Goal: Information Seeking & Learning: Learn about a topic

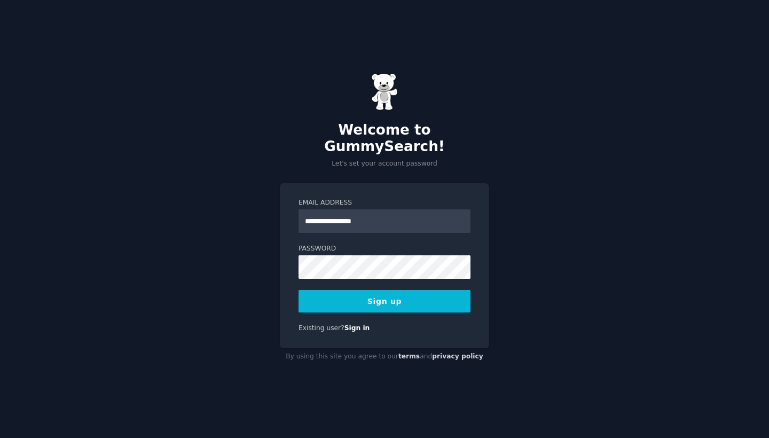
type input "**********"
click at [410, 303] on button "Sign up" at bounding box center [384, 301] width 172 height 22
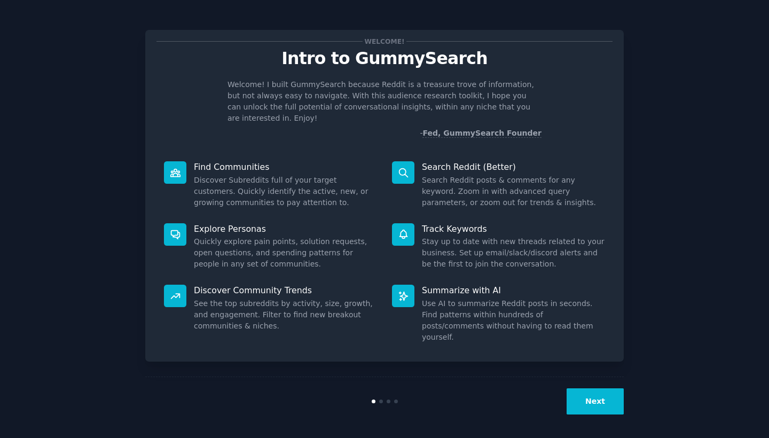
click at [602, 405] on button "Next" at bounding box center [595, 401] width 57 height 26
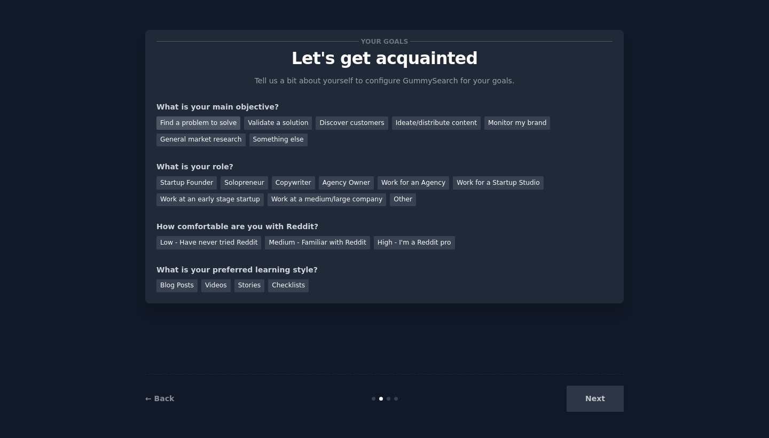
click at [230, 124] on div "Find a problem to solve" at bounding box center [198, 122] width 84 height 13
click at [339, 125] on div "Discover customers" at bounding box center [352, 122] width 72 height 13
click at [217, 122] on div "Find a problem to solve" at bounding box center [198, 122] width 84 height 13
click at [259, 183] on div "Solopreneur" at bounding box center [244, 182] width 47 height 13
click at [347, 240] on div "Medium - Familiar with Reddit" at bounding box center [317, 242] width 105 height 13
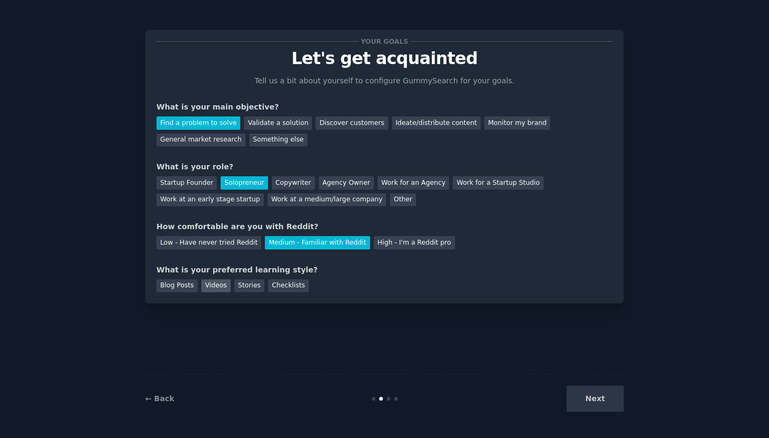
click at [223, 288] on div "Videos" at bounding box center [215, 285] width 29 height 13
click at [286, 288] on div "Checklists" at bounding box center [288, 285] width 41 height 13
click at [595, 390] on button "Next" at bounding box center [595, 399] width 57 height 26
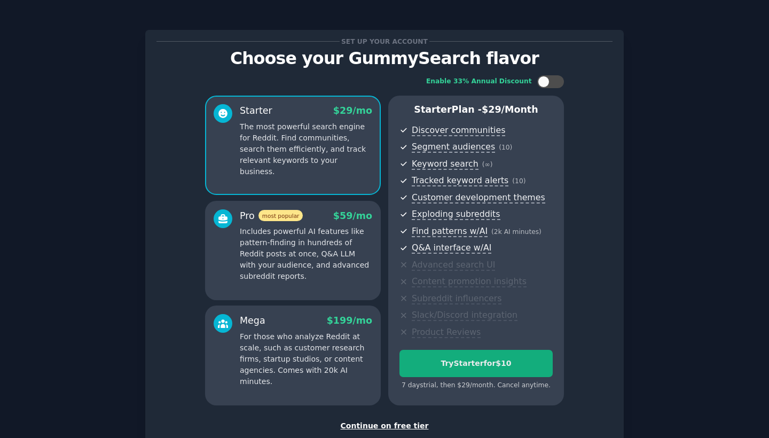
click at [501, 367] on button "Try Starter for $10" at bounding box center [475, 363] width 153 height 27
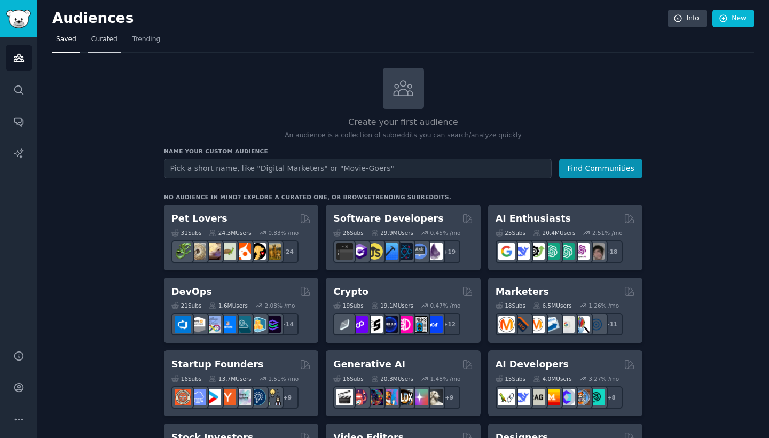
click at [101, 40] on span "Curated" at bounding box center [104, 40] width 26 height 10
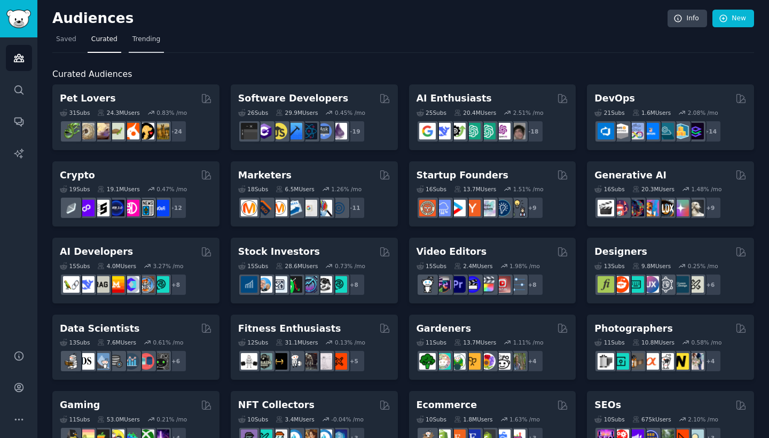
click at [143, 38] on span "Trending" at bounding box center [146, 40] width 28 height 10
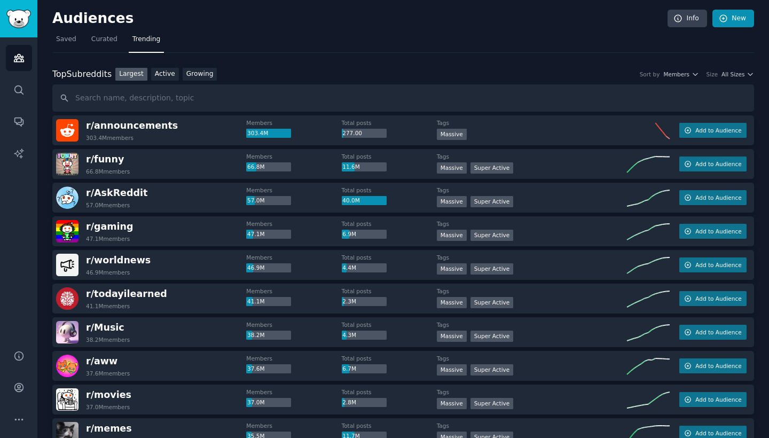
click at [728, 21] on link "New" at bounding box center [733, 19] width 42 height 18
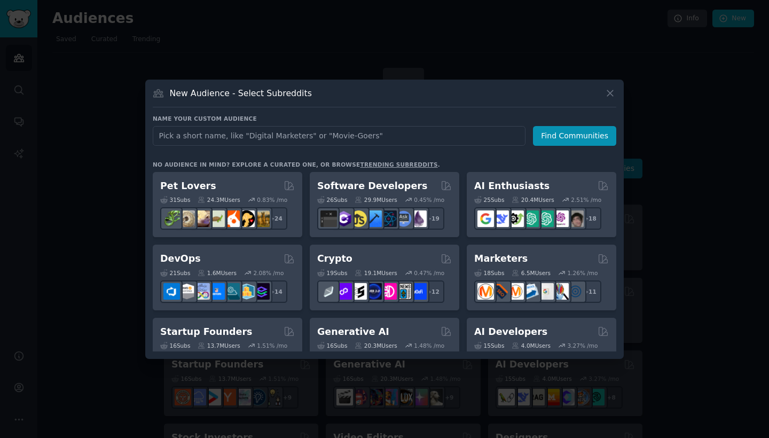
click at [612, 92] on icon at bounding box center [609, 93] width 11 height 11
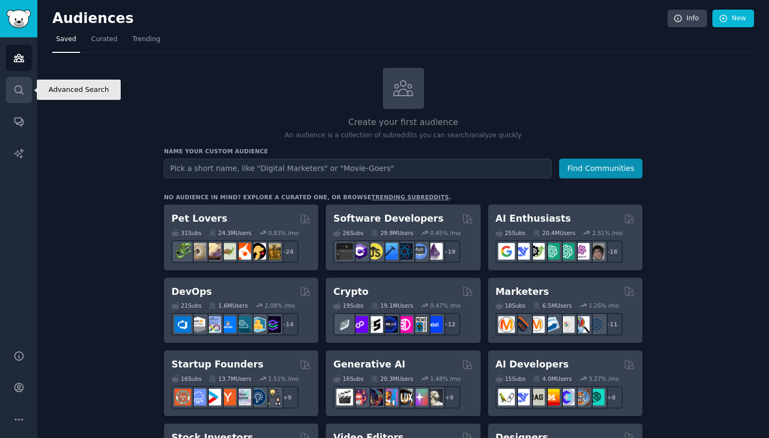
click at [21, 95] on icon "Sidebar" at bounding box center [18, 89] width 11 height 11
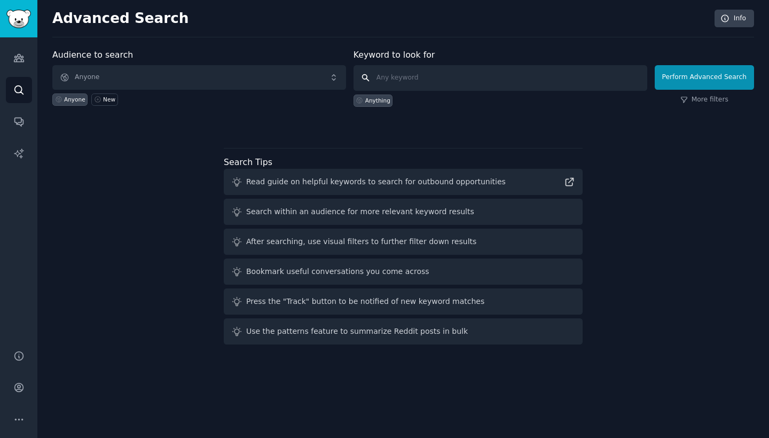
click at [409, 78] on input "text" at bounding box center [500, 78] width 294 height 26
type input ""how do I" + [problem]"
click at [703, 101] on link "More filters" at bounding box center [704, 100] width 48 height 10
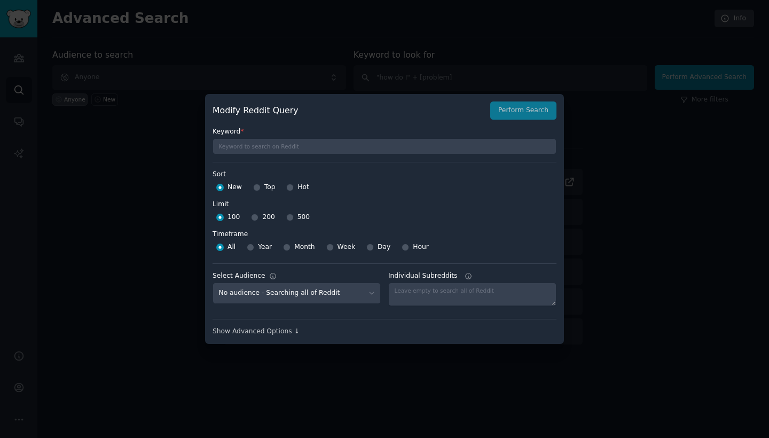
click at [287, 217] on input "500" at bounding box center [289, 217] width 7 height 7
radio input "true"
click at [280, 334] on div "Show Advanced Options ↓" at bounding box center [385, 332] width 344 height 10
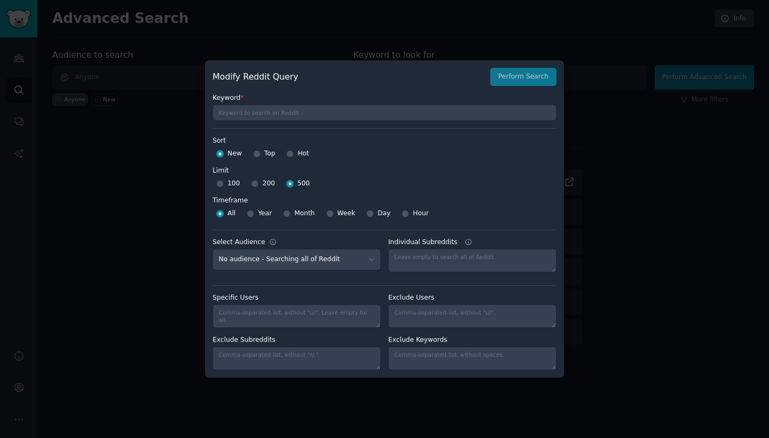
click at [405, 214] on input "Hour" at bounding box center [405, 213] width 7 height 7
radio input "true"
click at [291, 156] on input "Hot" at bounding box center [289, 153] width 7 height 7
radio input "true"
click at [524, 81] on button "Perform Search" at bounding box center [523, 77] width 66 height 18
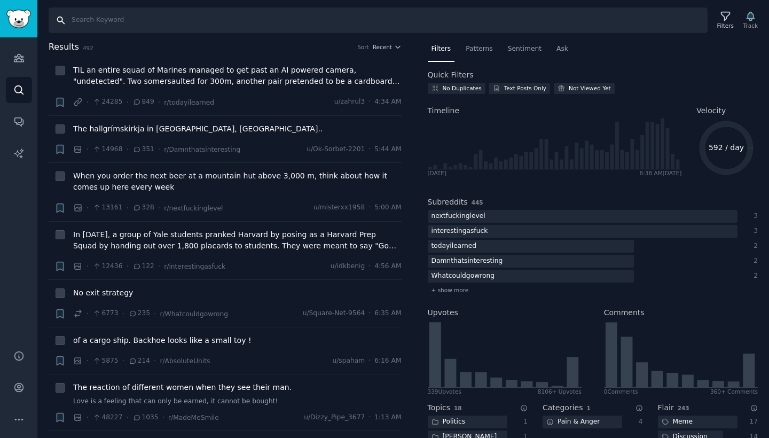
click at [95, 20] on input "Search" at bounding box center [378, 20] width 659 height 26
click at [13, 59] on icon "Sidebar" at bounding box center [18, 57] width 11 height 11
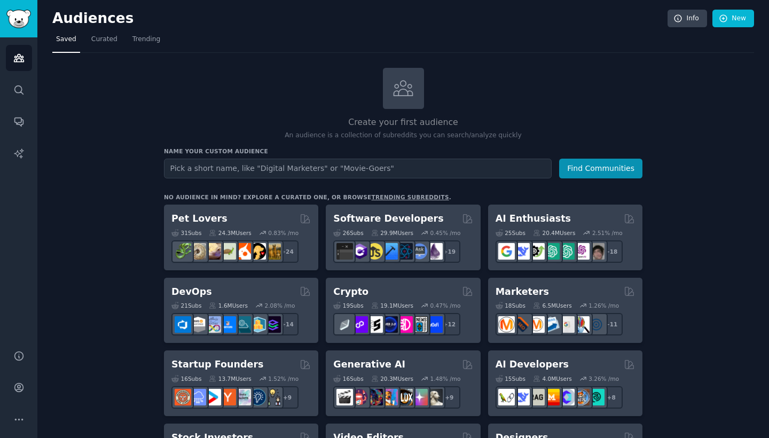
click at [340, 172] on input "text" at bounding box center [358, 169] width 388 height 20
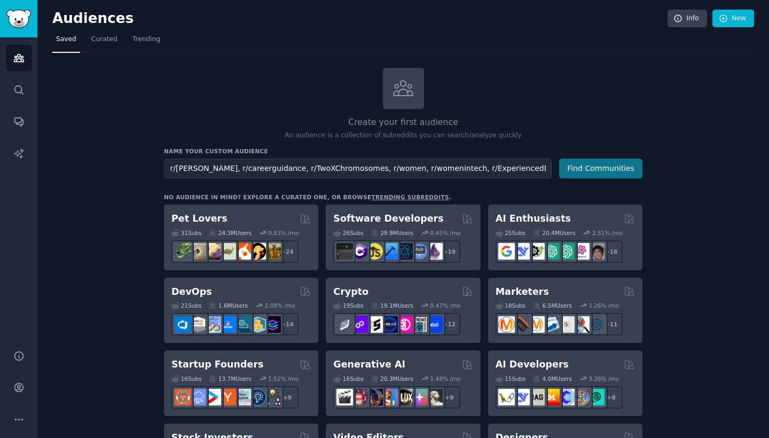
type input "r/[PERSON_NAME], r/careerguidance, r/TwoXChromosomes, r/women, r/womenintech, r…"
click at [626, 164] on button "Find Communities" at bounding box center [600, 169] width 83 height 20
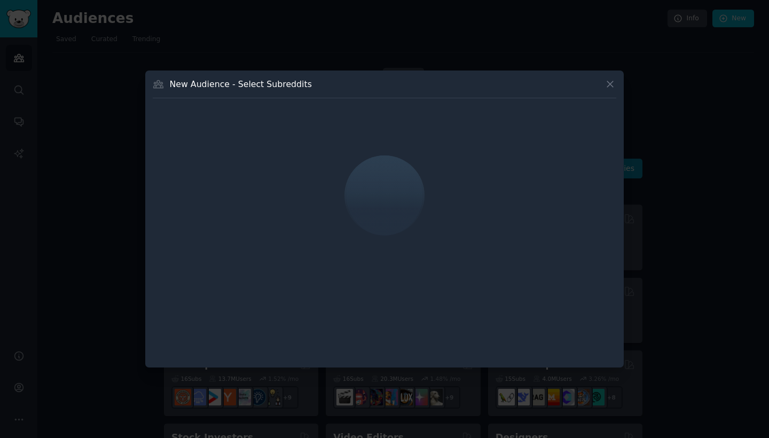
click at [610, 86] on icon at bounding box center [609, 83] width 11 height 11
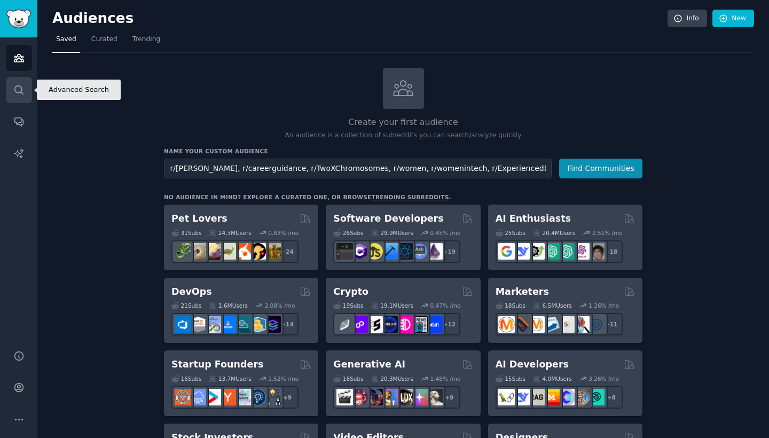
click at [18, 92] on icon "Sidebar" at bounding box center [18, 89] width 11 height 11
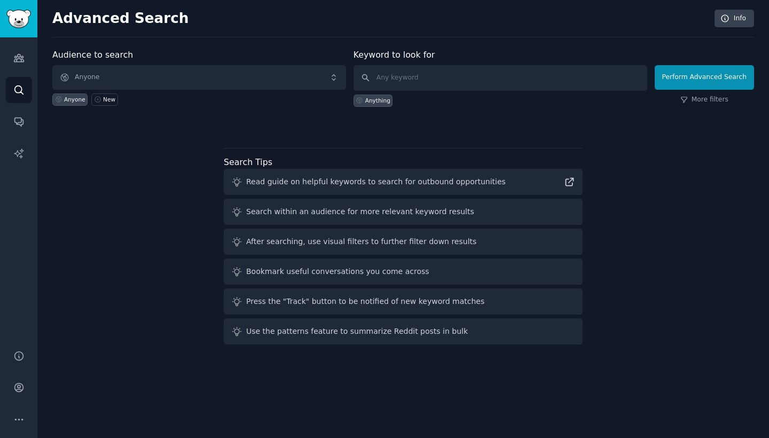
click at [335, 80] on span "Anyone" at bounding box center [199, 77] width 294 height 25
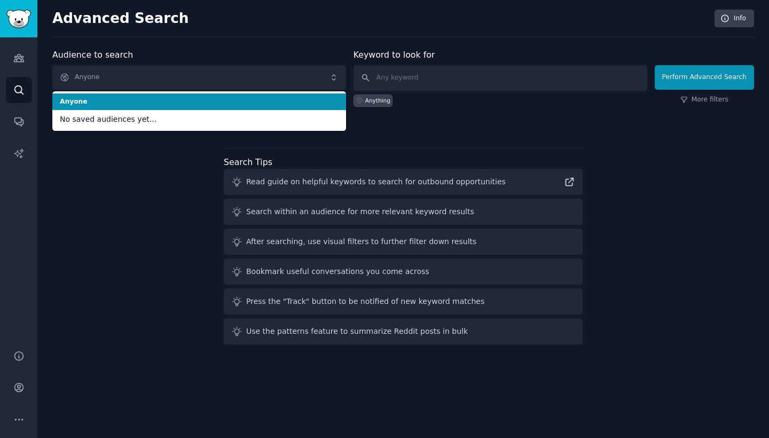
click at [335, 81] on span "Anyone" at bounding box center [199, 77] width 294 height 25
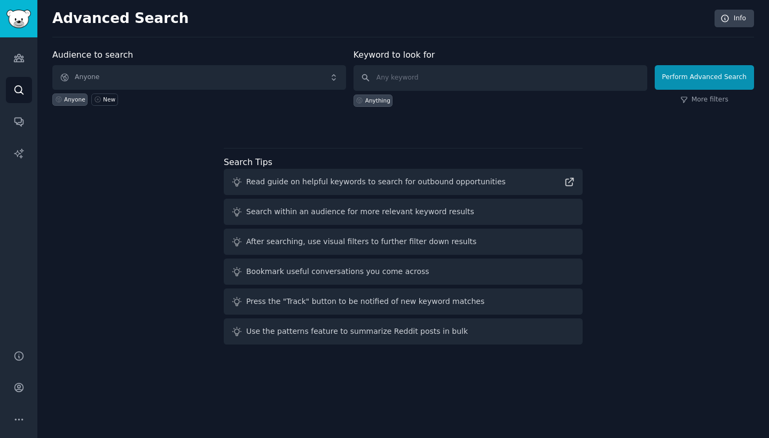
click at [109, 78] on span "Anyone" at bounding box center [199, 77] width 294 height 25
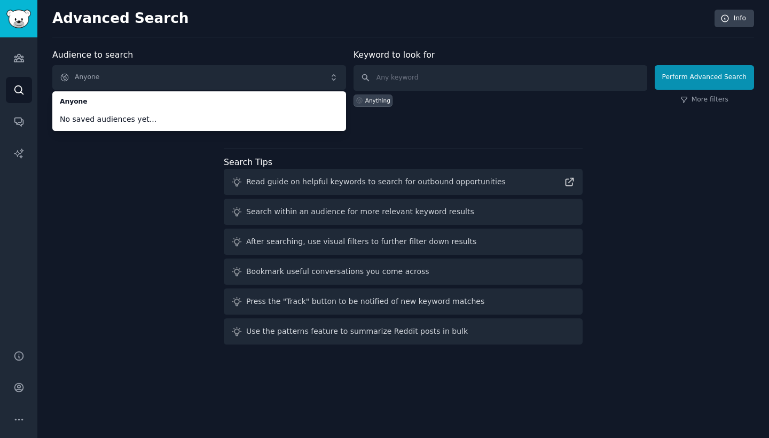
click at [100, 80] on span "Anyone" at bounding box center [199, 77] width 294 height 25
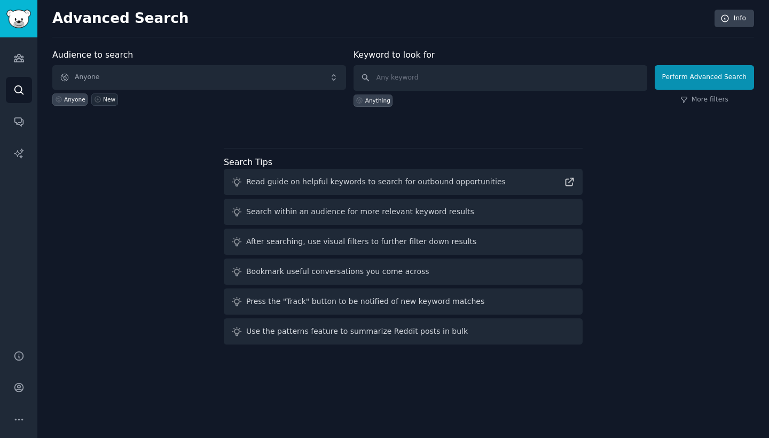
click at [100, 101] on link "New" at bounding box center [104, 99] width 26 height 12
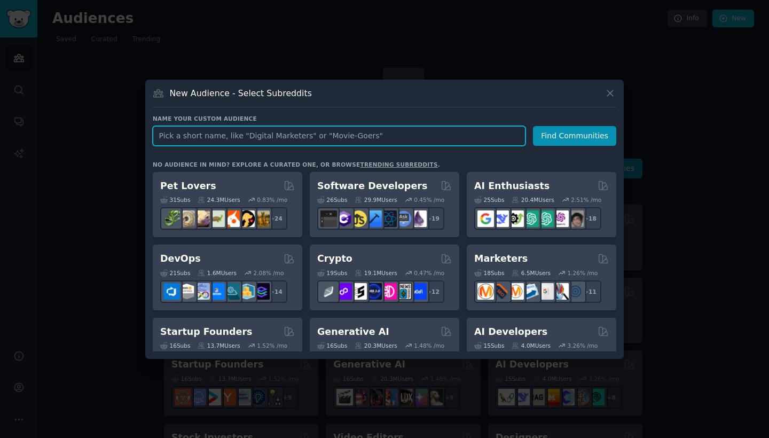
click at [177, 140] on input "text" at bounding box center [339, 136] width 373 height 20
type input "Women in Careers"
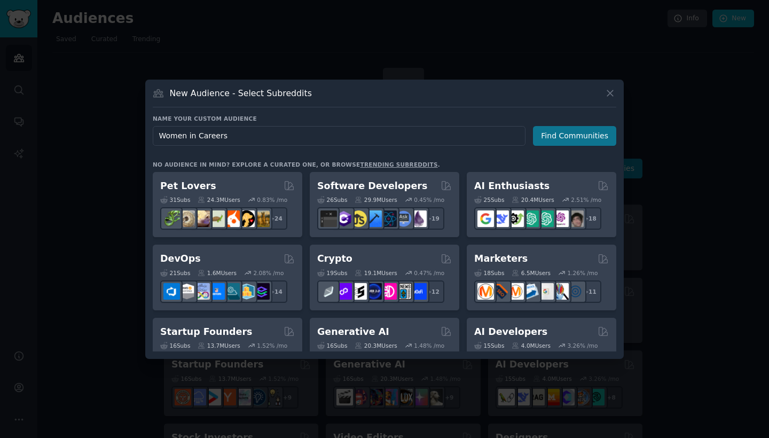
click at [604, 134] on button "Find Communities" at bounding box center [574, 136] width 83 height 20
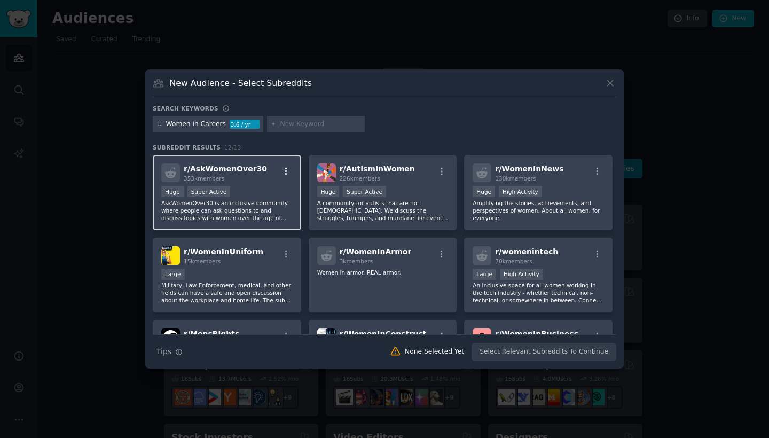
click at [284, 171] on icon "button" at bounding box center [286, 172] width 10 height 10
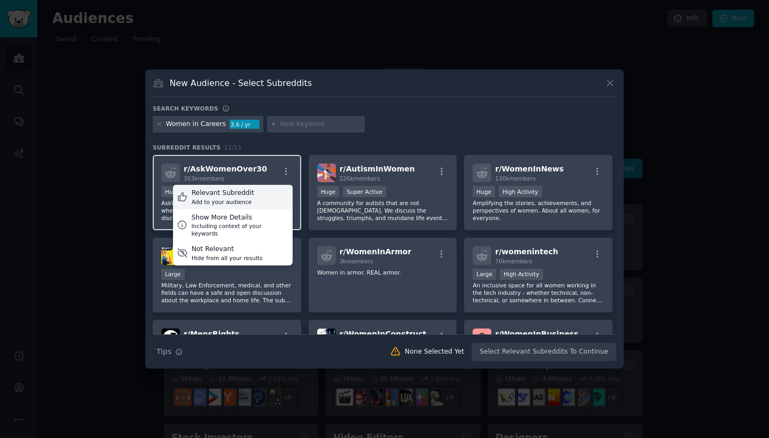
click at [265, 194] on div "Relevant Subreddit Add to your audience" at bounding box center [233, 197] width 120 height 25
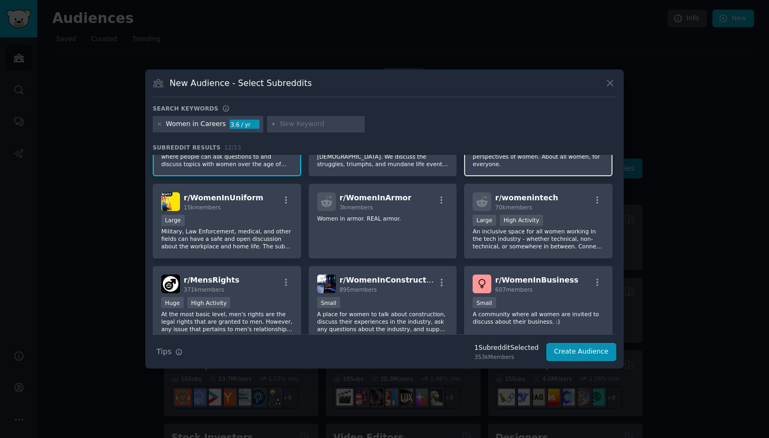
scroll to position [64, 0]
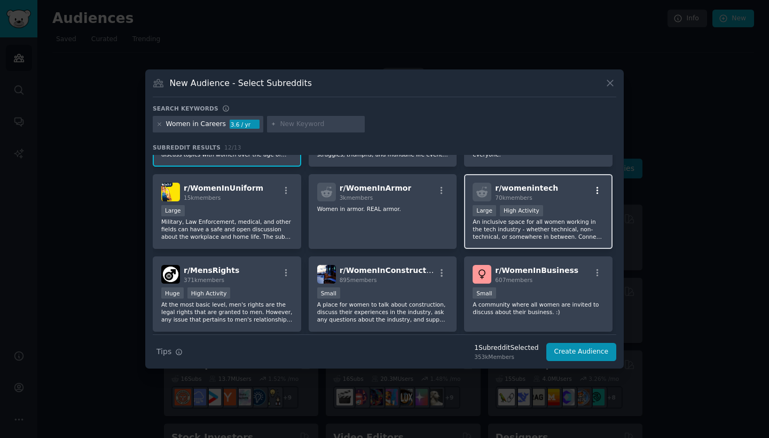
click at [596, 188] on icon "button" at bounding box center [598, 191] width 10 height 10
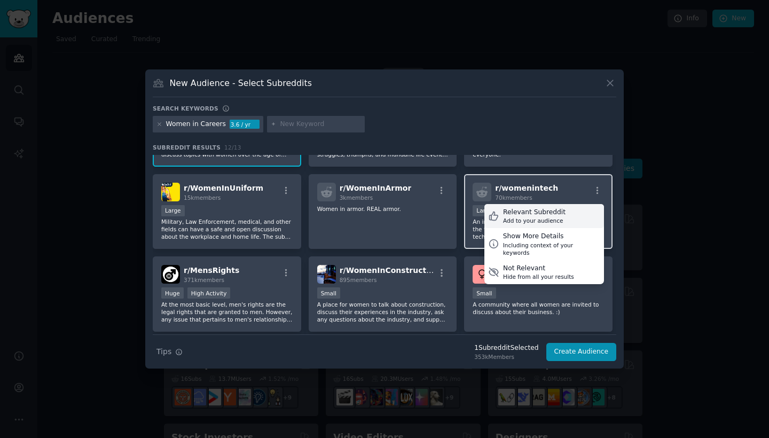
click at [565, 222] on div "Relevant Subreddit Add to your audience" at bounding box center [544, 216] width 120 height 25
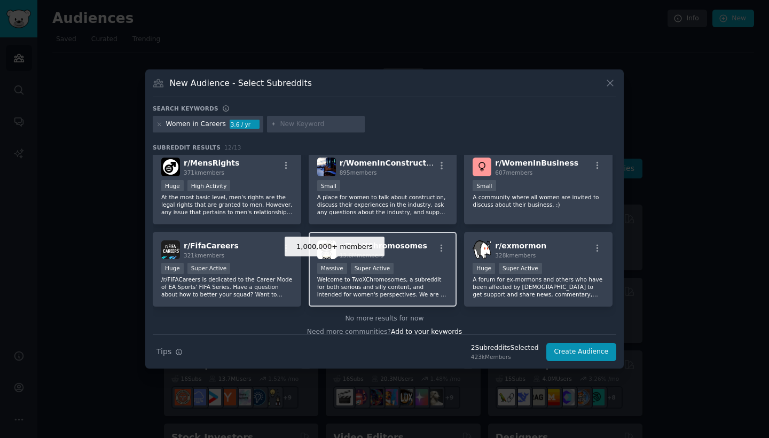
scroll to position [177, 0]
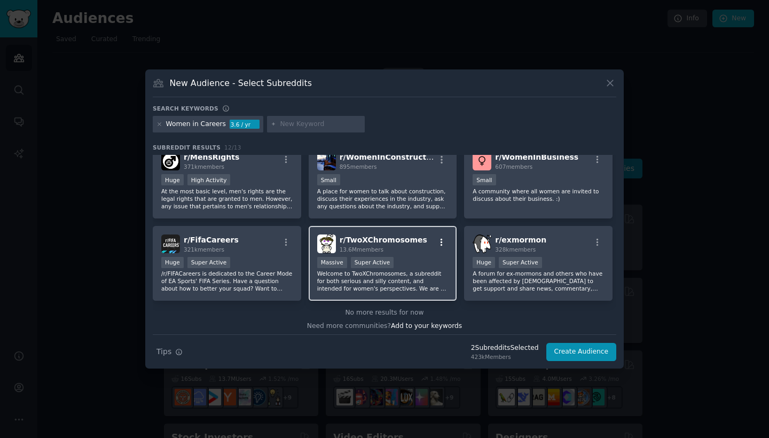
click at [441, 245] on icon "button" at bounding box center [442, 241] width 2 height 7
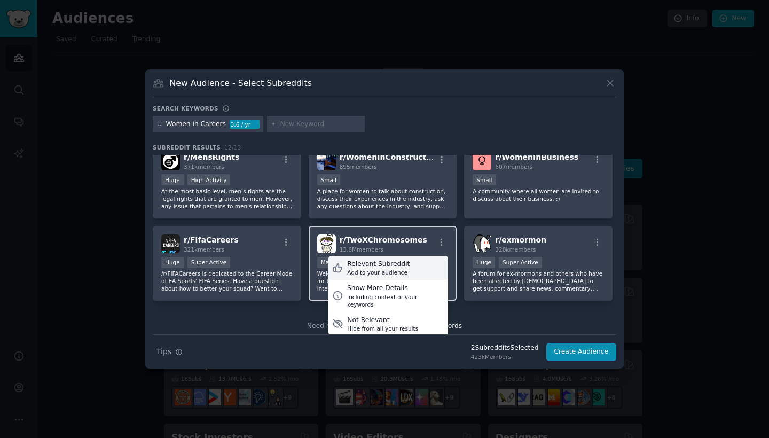
click at [430, 270] on div "Relevant Subreddit Add to your audience" at bounding box center [388, 268] width 120 height 25
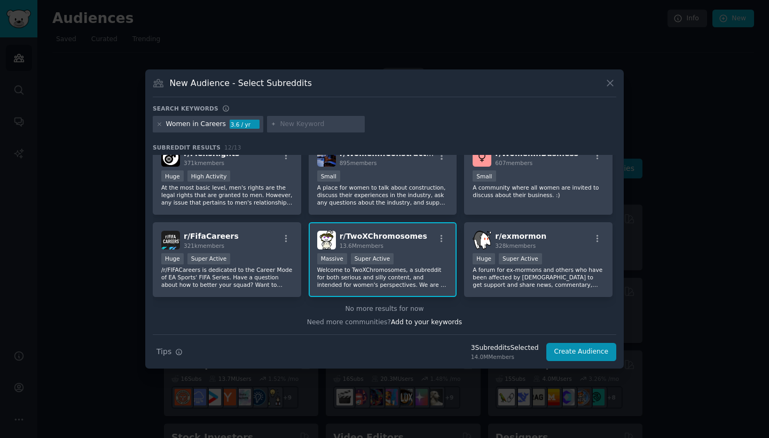
scroll to position [180, 0]
click at [401, 324] on span "Add to your keywords" at bounding box center [426, 322] width 71 height 7
click at [315, 124] on input "text" at bounding box center [320, 125] width 81 height 10
paste input "r/[PERSON_NAME], r/careerguidance, r/TwoXChromosomes, r/women, r/womenintech, r…"
type input "r/[PERSON_NAME], r/careerguidance, r/TwoXChromosomes, r/women, r/womenintech, r…"
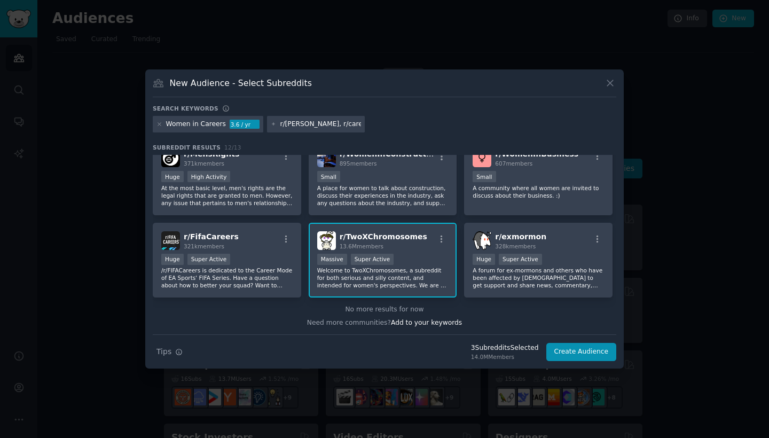
drag, startPoint x: 315, startPoint y: 124, endPoint x: 397, endPoint y: 113, distance: 82.9
click at [183, 95] on div "New Audience - Select Subreddits Search keywords Women in Careers 3.6 / yr r/As…" at bounding box center [384, 219] width 478 height 300
click at [157, 125] on icon at bounding box center [159, 124] width 6 height 6
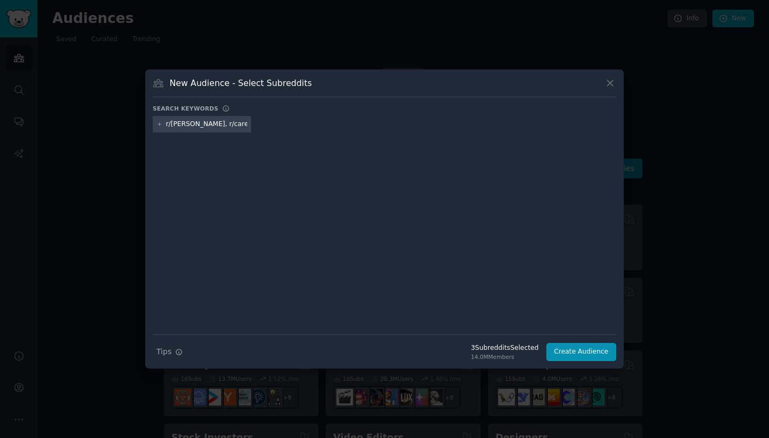
click at [230, 126] on input "r/[PERSON_NAME], r/careerguidance, r/TwoXChromosomes, r/women, r/womenintech, r…" at bounding box center [206, 125] width 81 height 10
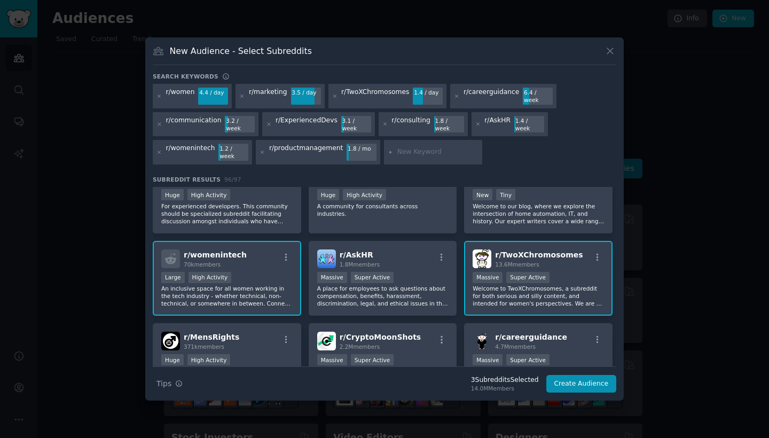
scroll to position [122, 0]
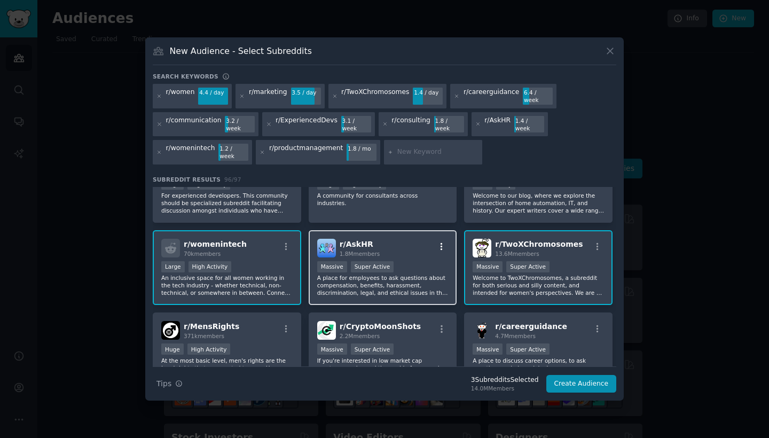
click at [441, 242] on icon "button" at bounding box center [442, 247] width 10 height 10
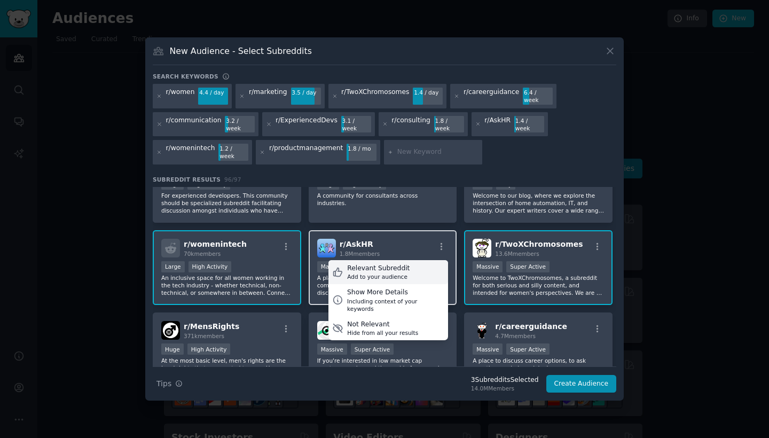
click at [419, 265] on div "Relevant Subreddit Add to your audience" at bounding box center [388, 272] width 120 height 25
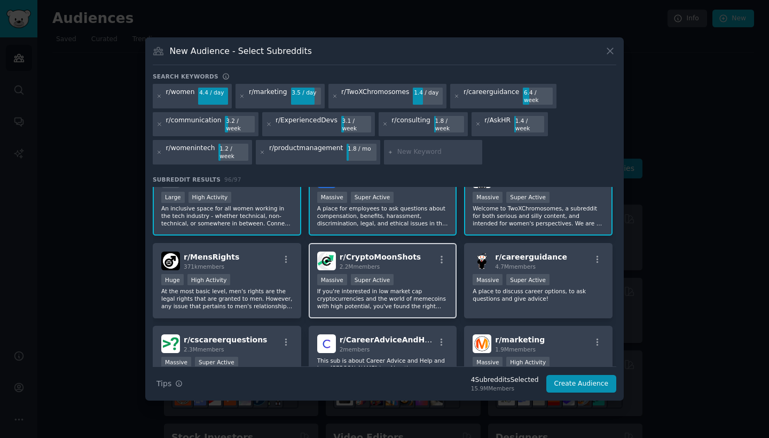
scroll to position [196, 0]
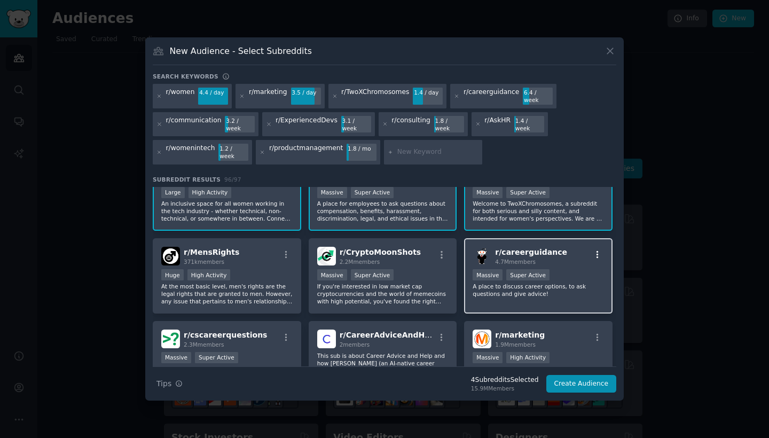
click at [596, 251] on icon "button" at bounding box center [597, 254] width 2 height 7
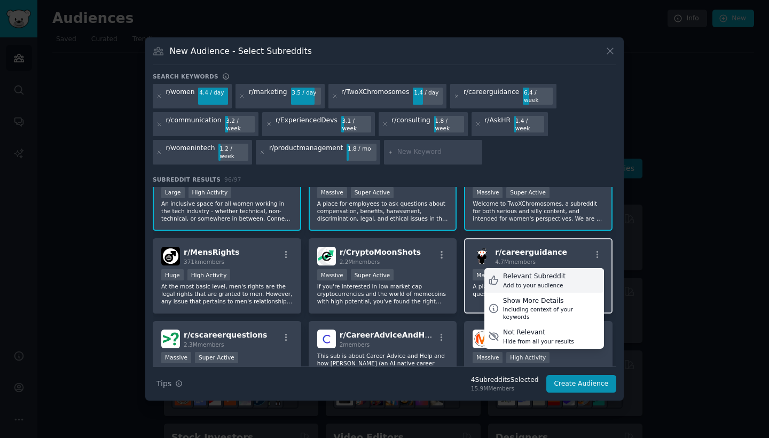
click at [565, 268] on div "Relevant Subreddit Add to your audience" at bounding box center [544, 280] width 120 height 25
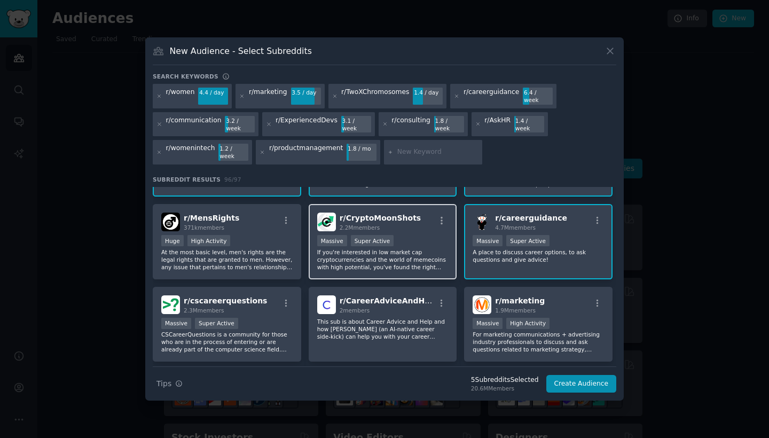
scroll to position [268, 0]
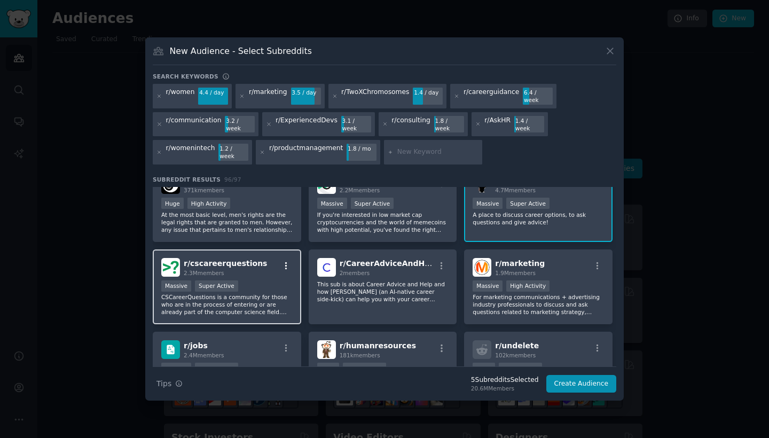
click at [287, 261] on icon "button" at bounding box center [286, 266] width 10 height 10
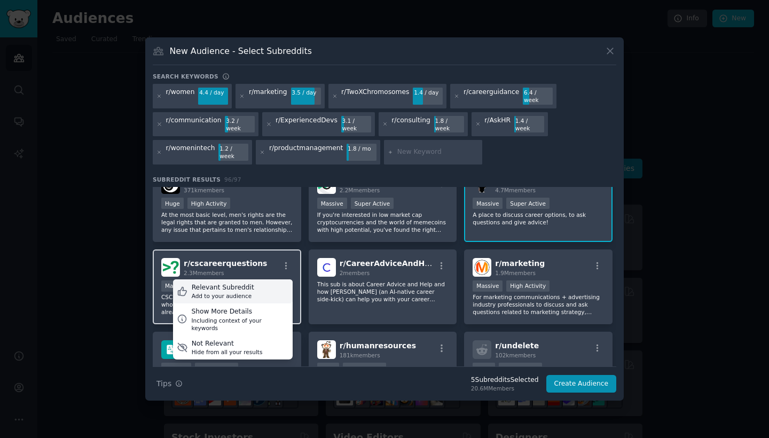
click at [277, 282] on div "Relevant Subreddit Add to your audience" at bounding box center [233, 291] width 120 height 25
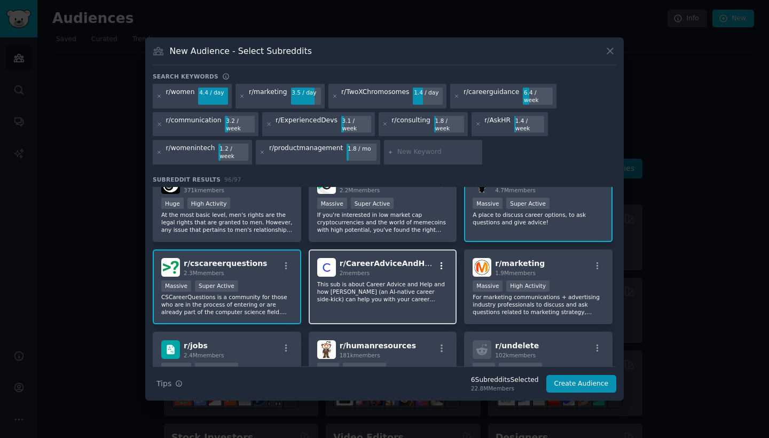
click at [439, 261] on icon "button" at bounding box center [442, 266] width 10 height 10
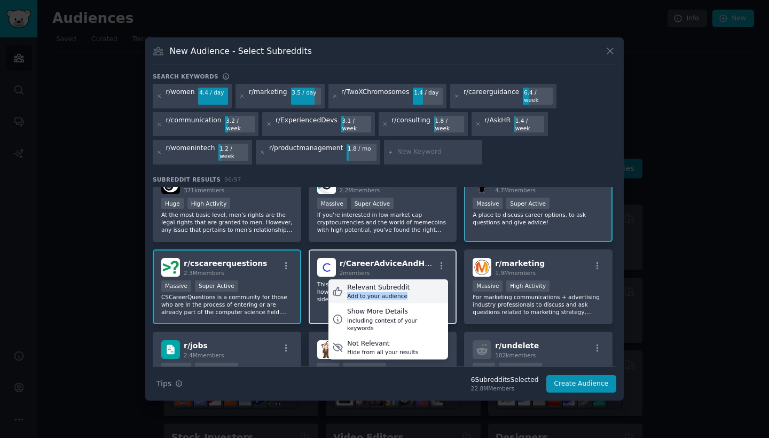
click at [421, 280] on div "Relevant Subreddit Add to your audience" at bounding box center [388, 291] width 120 height 25
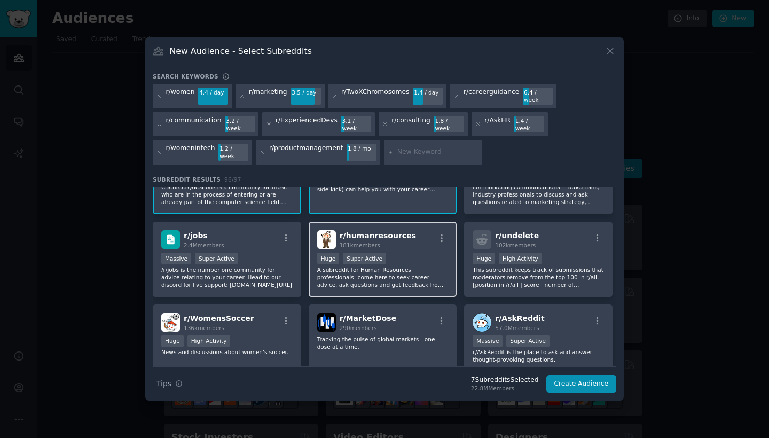
scroll to position [379, 0]
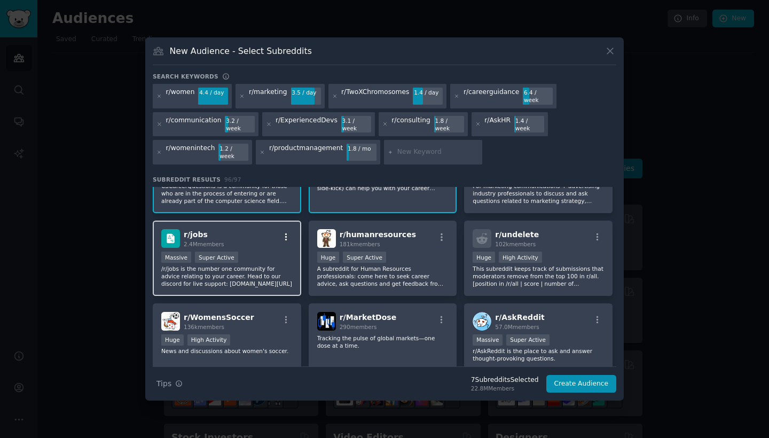
click at [286, 233] on icon "button" at bounding box center [286, 236] width 2 height 7
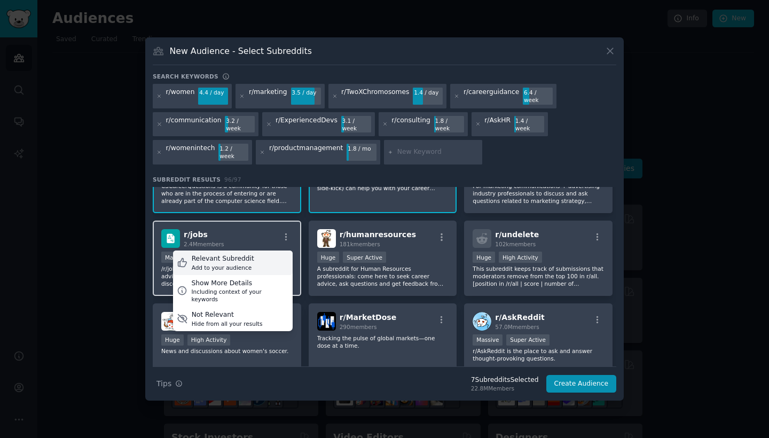
click at [275, 257] on div "Relevant Subreddit Add to your audience" at bounding box center [233, 262] width 120 height 25
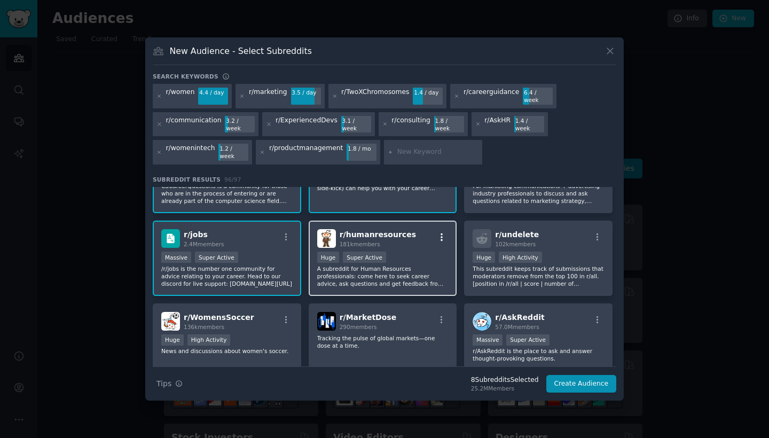
click at [441, 233] on icon "button" at bounding box center [442, 236] width 2 height 7
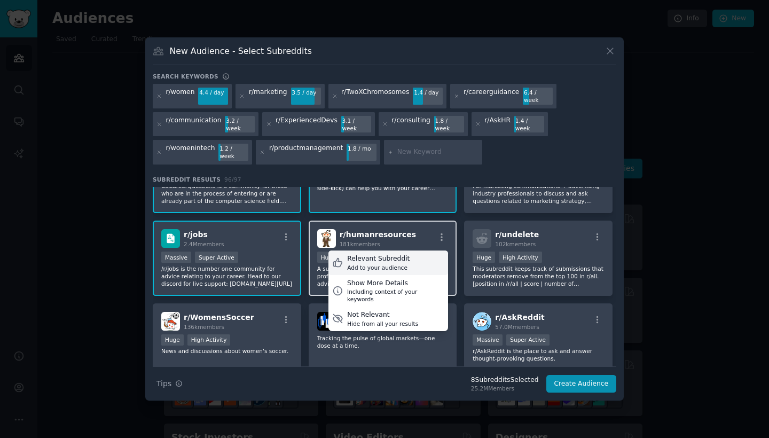
click at [419, 261] on div "Relevant Subreddit Add to your audience" at bounding box center [388, 262] width 120 height 25
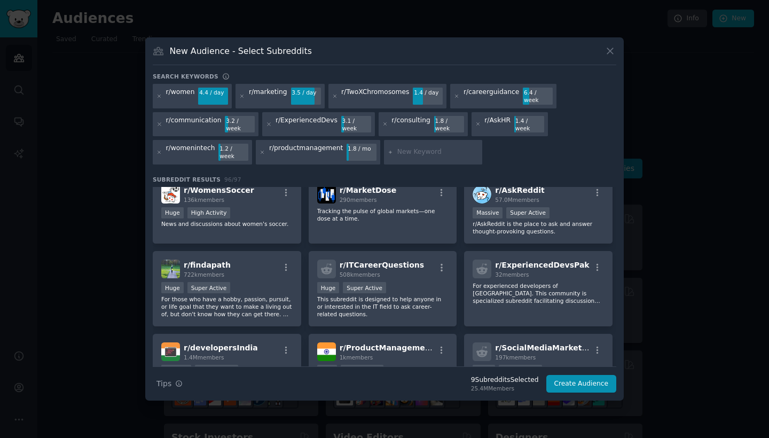
scroll to position [511, 0]
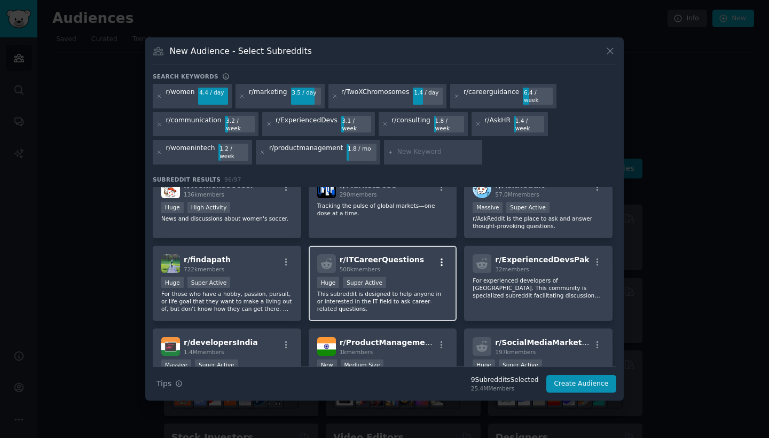
click at [441, 258] on icon "button" at bounding box center [442, 261] width 2 height 7
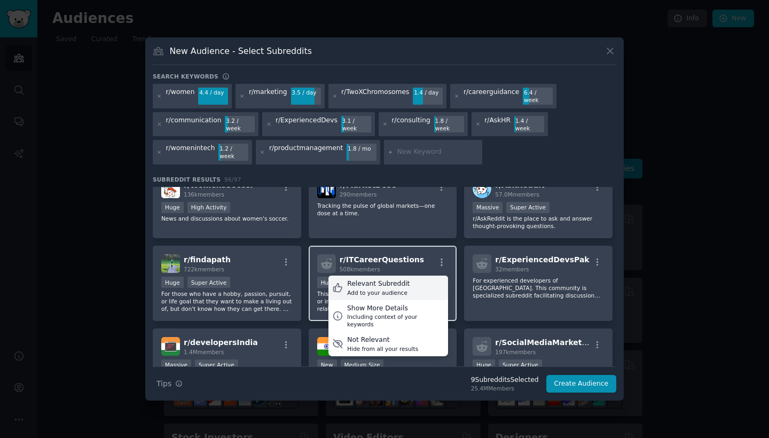
click at [423, 276] on div "Relevant Subreddit Add to your audience" at bounding box center [388, 288] width 120 height 25
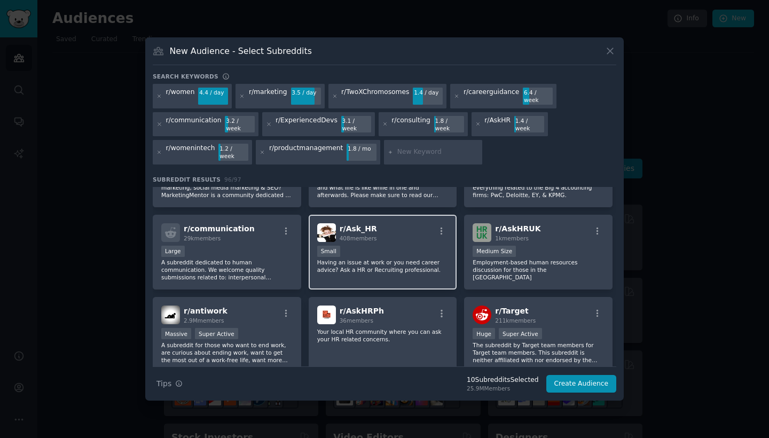
scroll to position [790, 0]
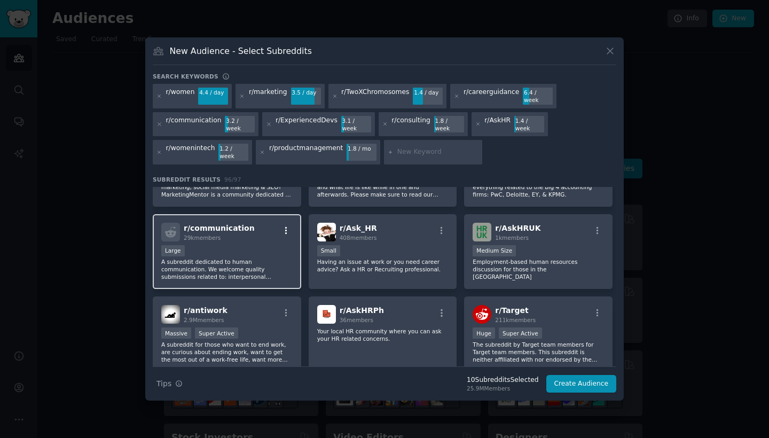
click at [283, 226] on icon "button" at bounding box center [286, 231] width 10 height 10
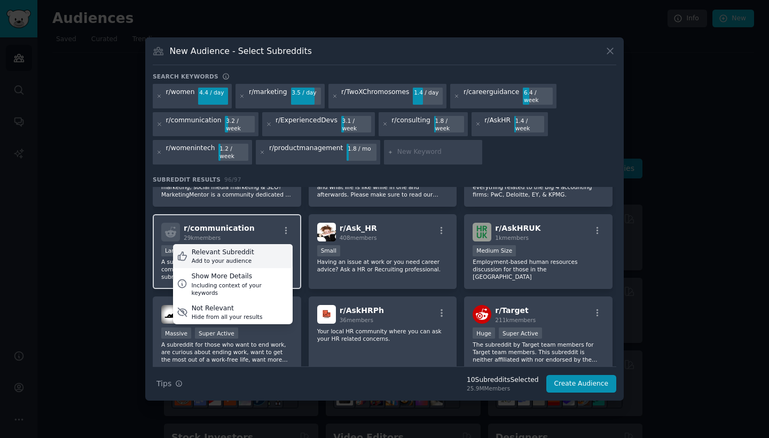
click at [265, 247] on div "Relevant Subreddit Add to your audience" at bounding box center [233, 256] width 120 height 25
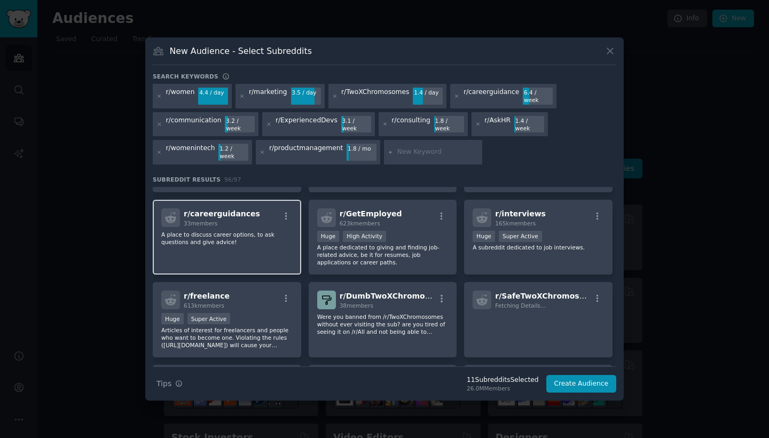
scroll to position [1040, 0]
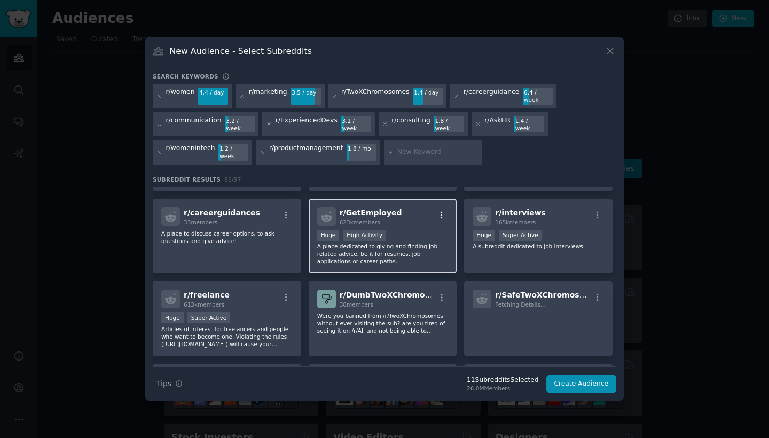
click at [439, 210] on icon "button" at bounding box center [442, 215] width 10 height 10
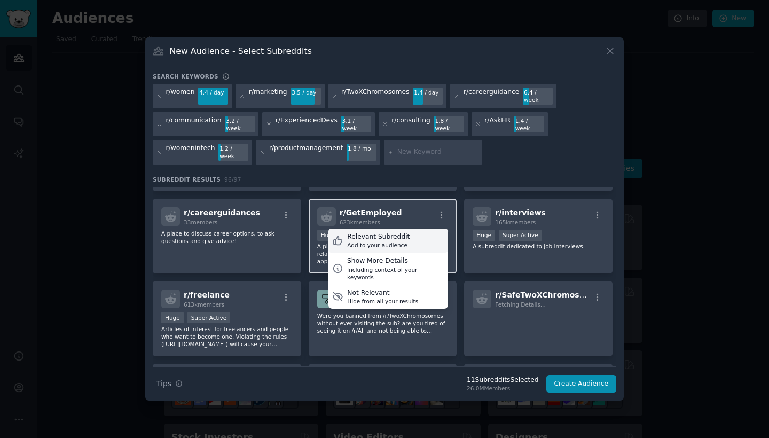
click at [414, 231] on div "Relevant Subreddit Add to your audience" at bounding box center [388, 241] width 120 height 25
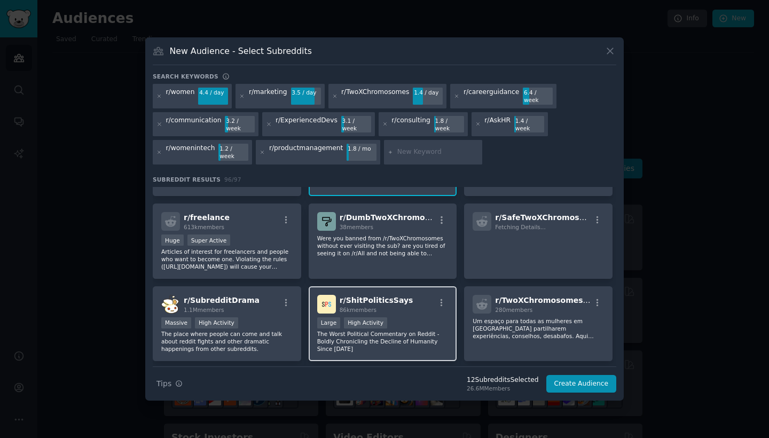
scroll to position [1119, 0]
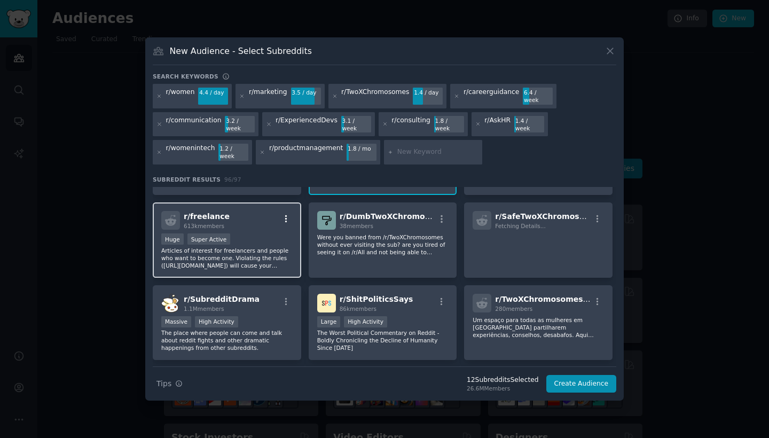
click at [287, 214] on icon "button" at bounding box center [286, 219] width 10 height 10
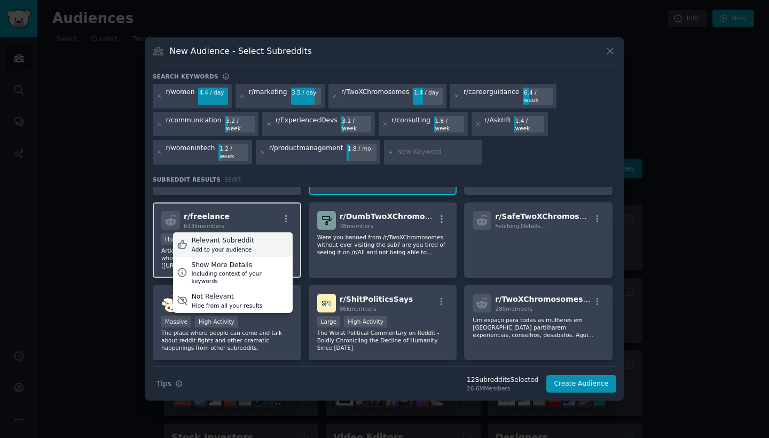
click at [273, 234] on div "Relevant Subreddit Add to your audience" at bounding box center [233, 244] width 120 height 25
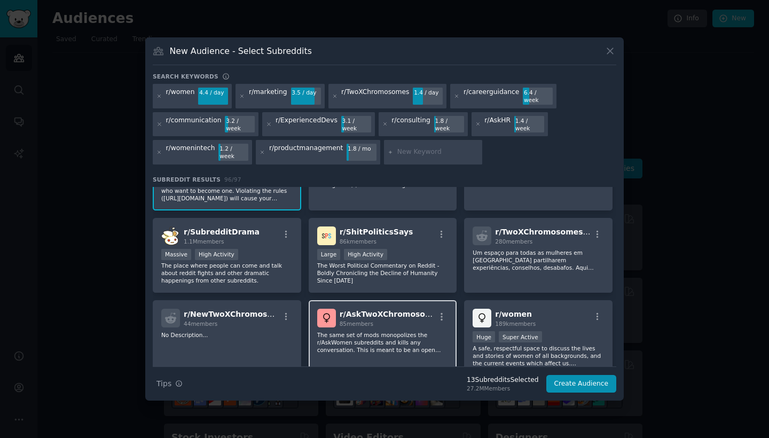
scroll to position [1188, 0]
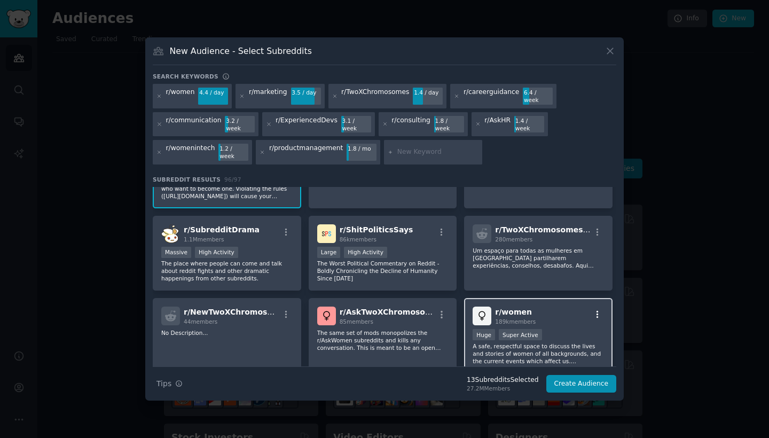
click at [596, 310] on icon "button" at bounding box center [598, 315] width 10 height 10
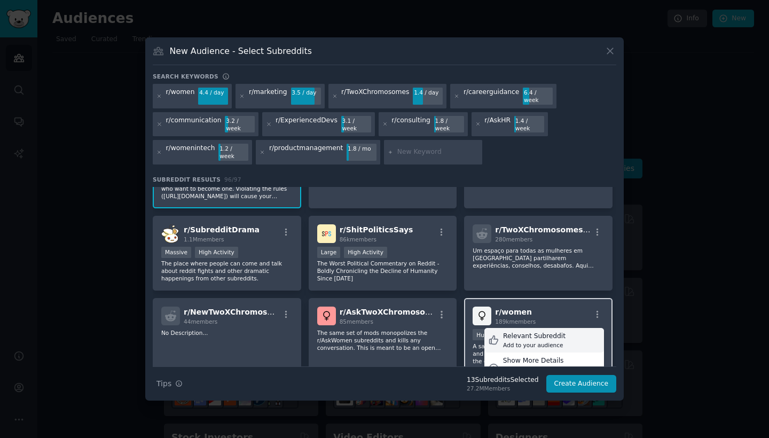
click at [569, 328] on div "Relevant Subreddit Add to your audience" at bounding box center [544, 340] width 120 height 25
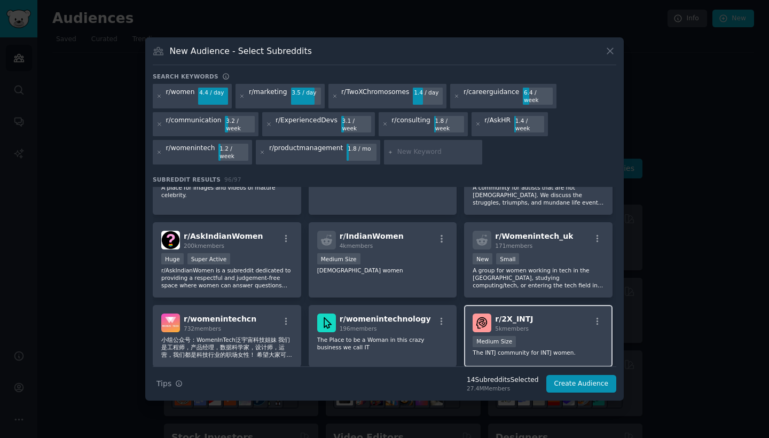
scroll to position [1433, 0]
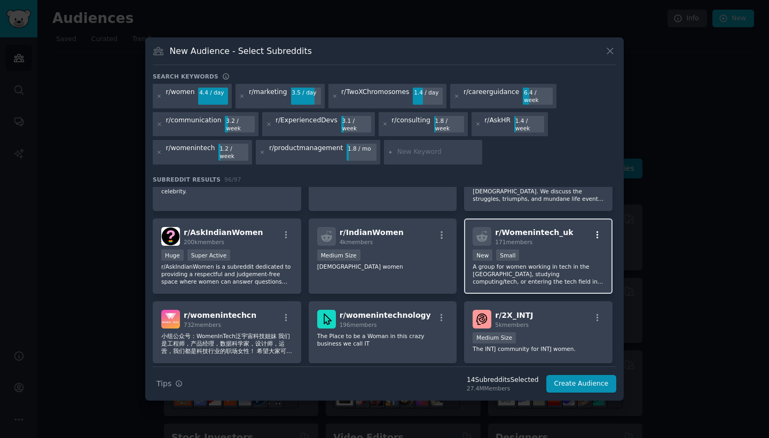
click at [595, 230] on icon "button" at bounding box center [598, 235] width 10 height 10
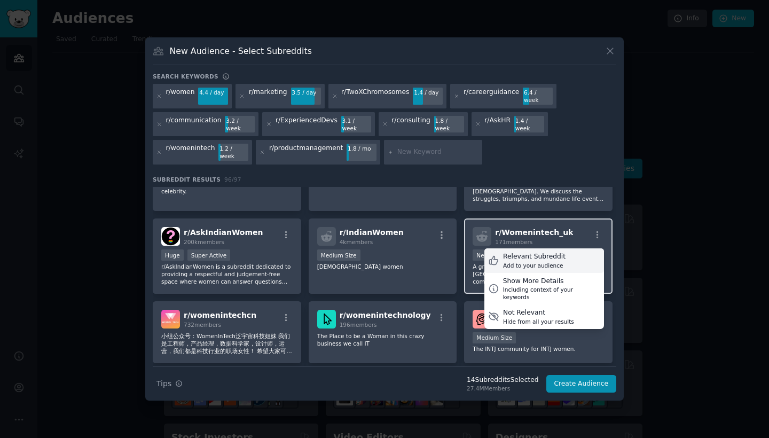
click at [572, 250] on div "Relevant Subreddit Add to your audience" at bounding box center [544, 260] width 120 height 25
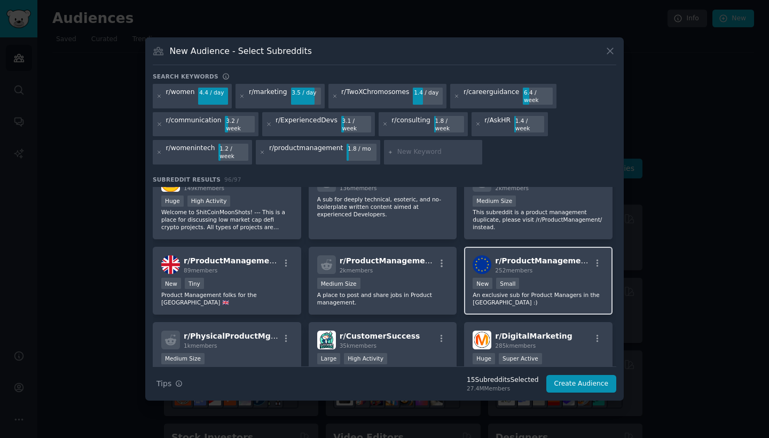
scroll to position [1702, 0]
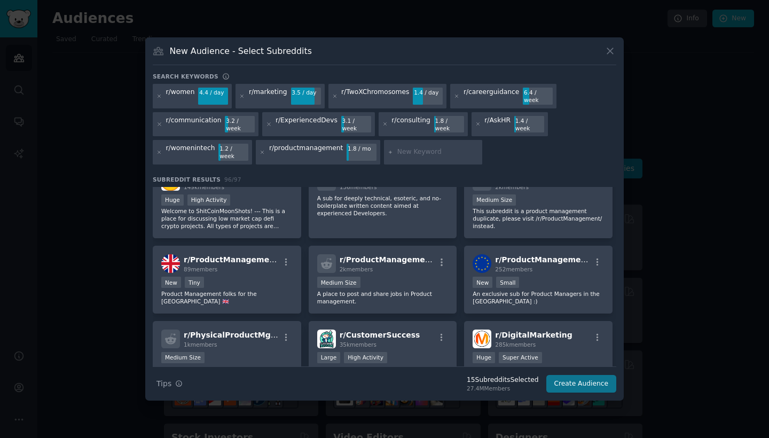
click at [581, 375] on button "Create Audience" at bounding box center [581, 384] width 70 height 18
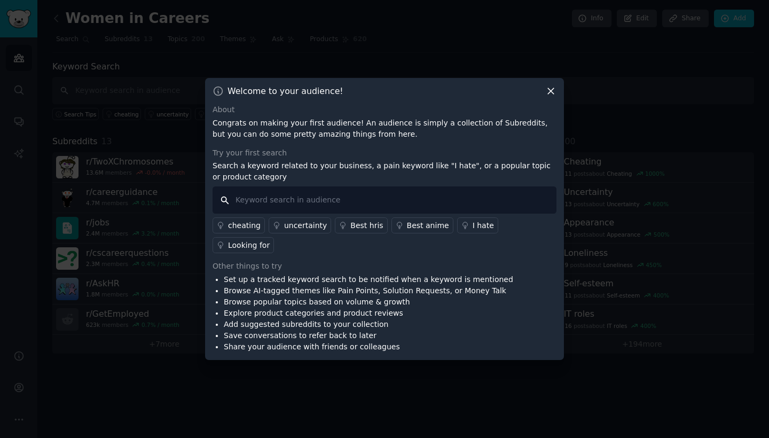
click at [439, 209] on input "text" at bounding box center [385, 199] width 344 height 27
paste input ""how do I" AND (ask OR negotiate) AND (raise OR salary)"
type input ""how do I" AND (ask OR negotiate) AND (raise OR salary)"
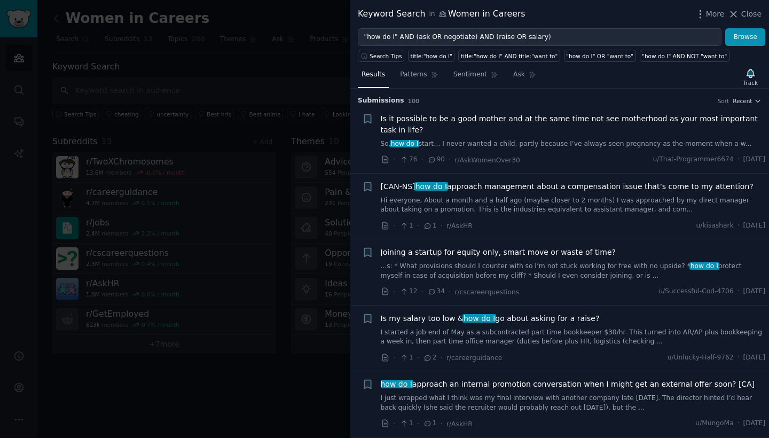
click at [508, 124] on span "Is it possible to be a good mother and at the same time not see motherhood as y…" at bounding box center [573, 124] width 385 height 22
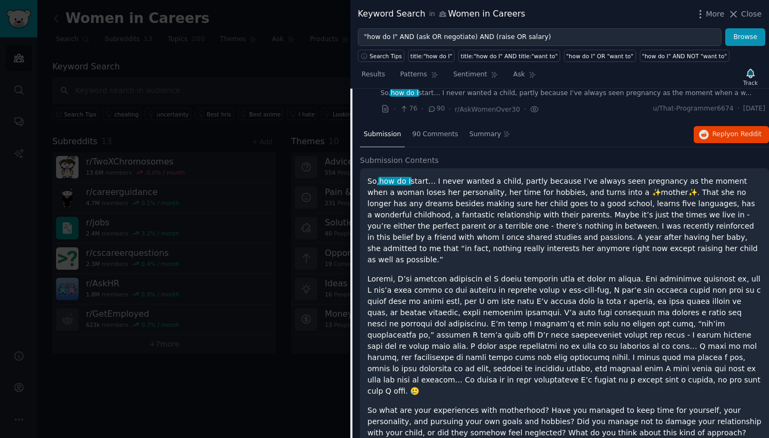
scroll to position [50, 0]
click at [429, 140] on div "90 Comments" at bounding box center [434, 136] width 53 height 26
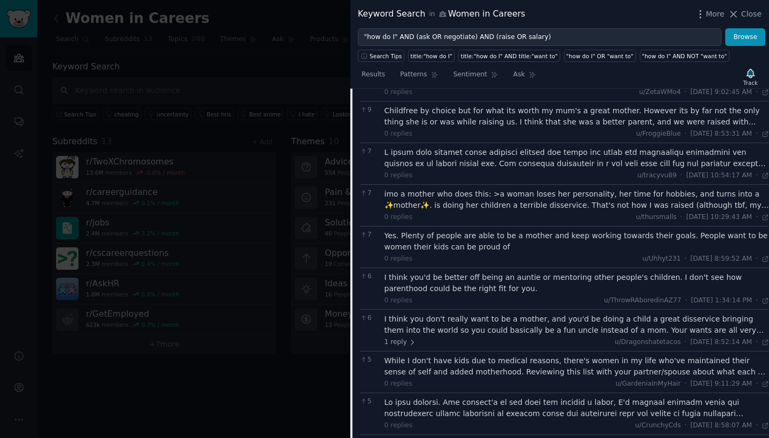
scroll to position [779, 0]
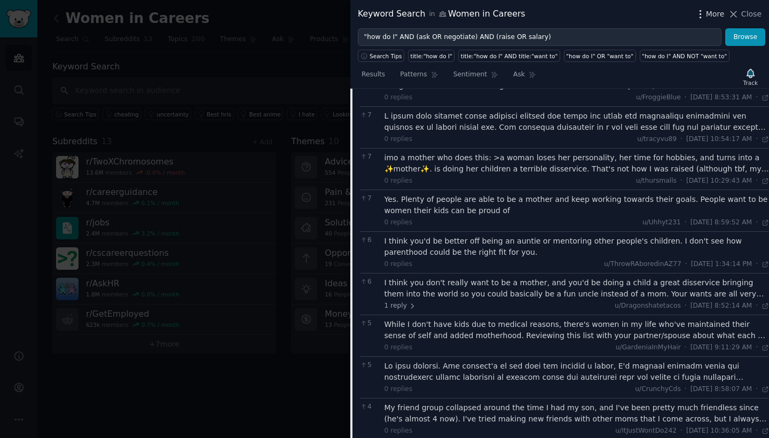
click at [701, 14] on icon "button" at bounding box center [699, 13] width 1 height 7
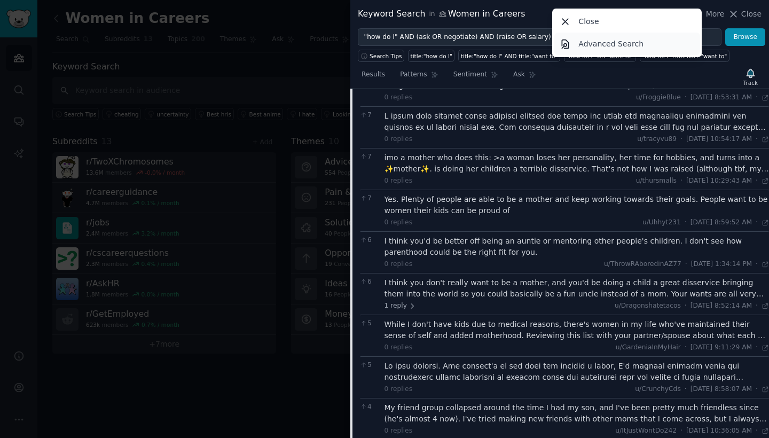
click at [651, 44] on link "Advanced Search" at bounding box center [627, 44] width 146 height 22
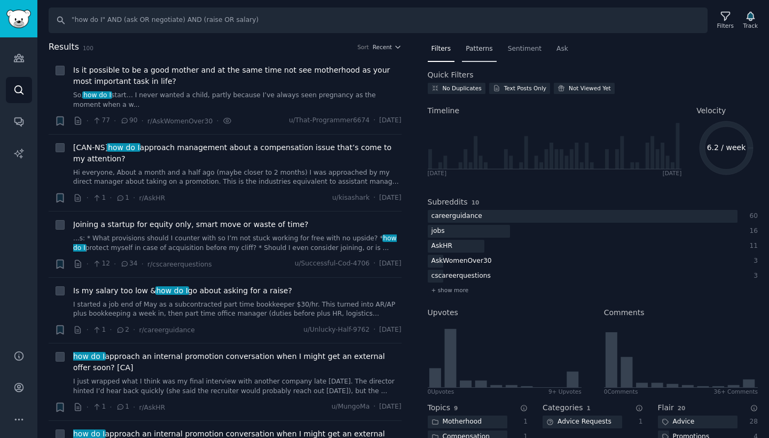
click at [488, 52] on span "Patterns" at bounding box center [479, 49] width 27 height 10
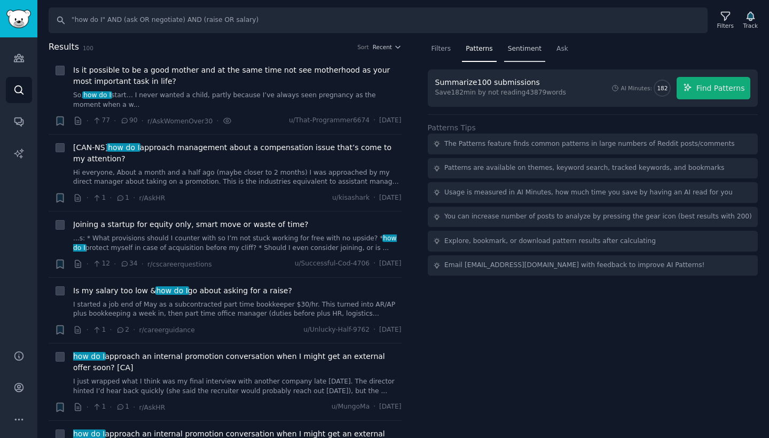
click at [518, 52] on span "Sentiment" at bounding box center [525, 49] width 34 height 10
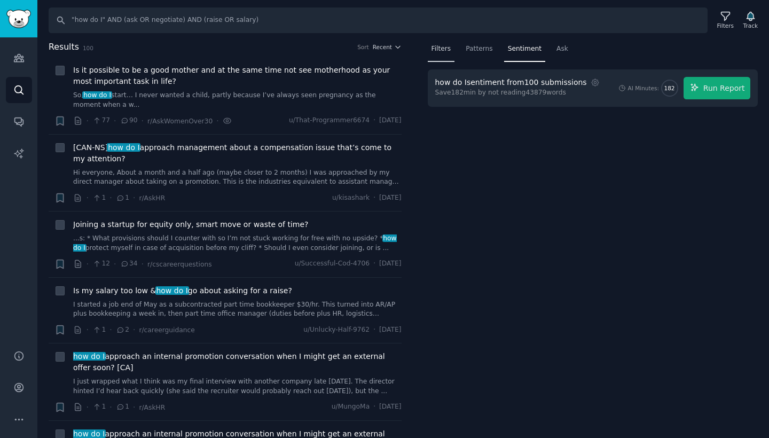
click at [448, 54] on div "Filters" at bounding box center [441, 52] width 27 height 22
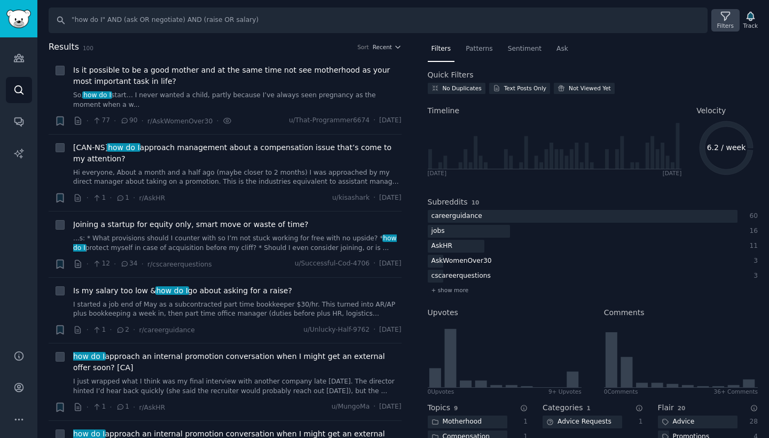
click at [726, 18] on icon at bounding box center [725, 16] width 11 height 11
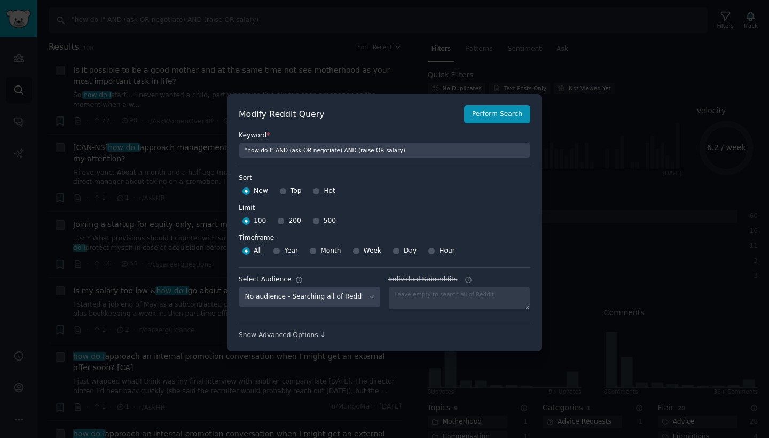
select select "07bfc6b5a1"
click at [394, 251] on input "Day" at bounding box center [395, 250] width 7 height 7
radio input "true"
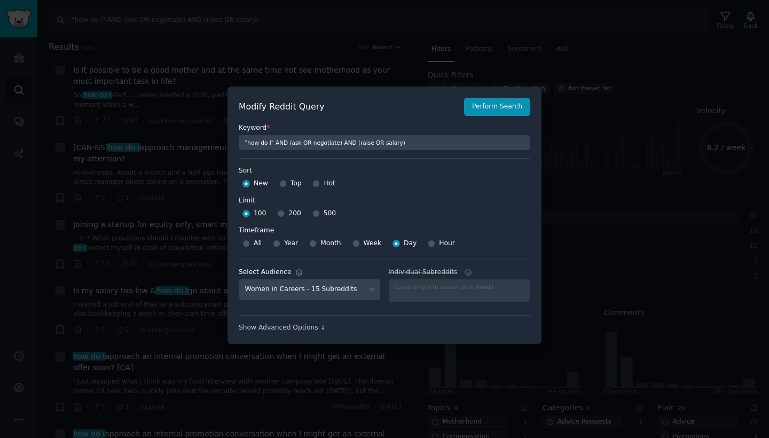
scroll to position [7, 0]
click at [290, 332] on div "Modify Reddit Query Perform Search Keyword * "how do I" AND (ask OR negotiate) …" at bounding box center [384, 215] width 314 height 257
click at [292, 327] on div "Show Advanced Options ↓" at bounding box center [385, 328] width 292 height 10
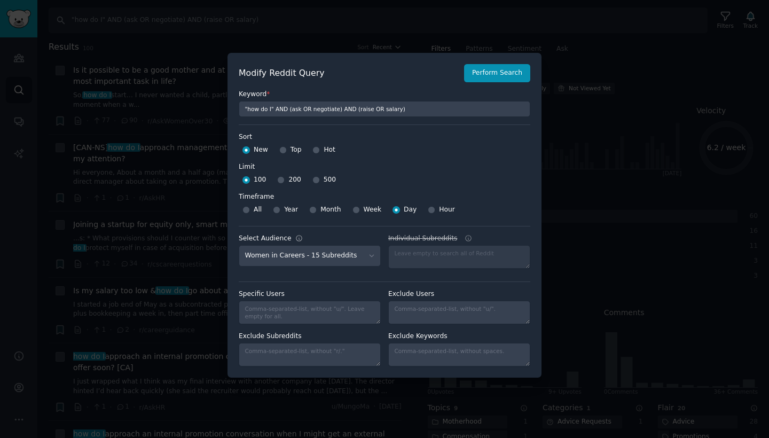
scroll to position [0, 0]
click at [317, 151] on input "Hot" at bounding box center [315, 149] width 7 height 7
radio input "true"
click at [506, 76] on button "Perform Search" at bounding box center [497, 73] width 66 height 18
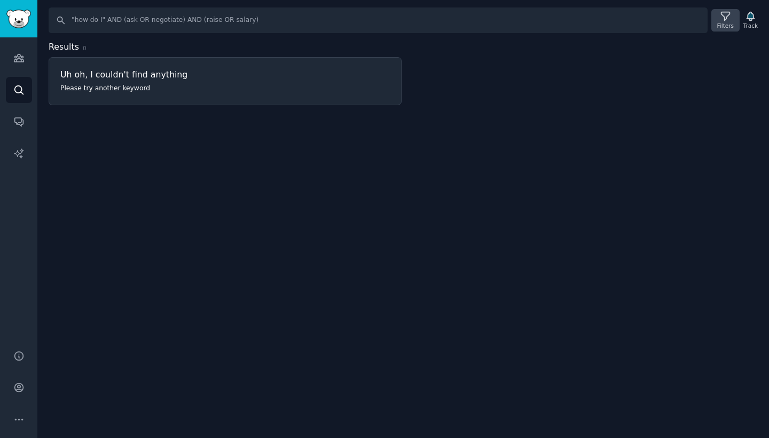
click at [724, 17] on icon at bounding box center [725, 16] width 9 height 9
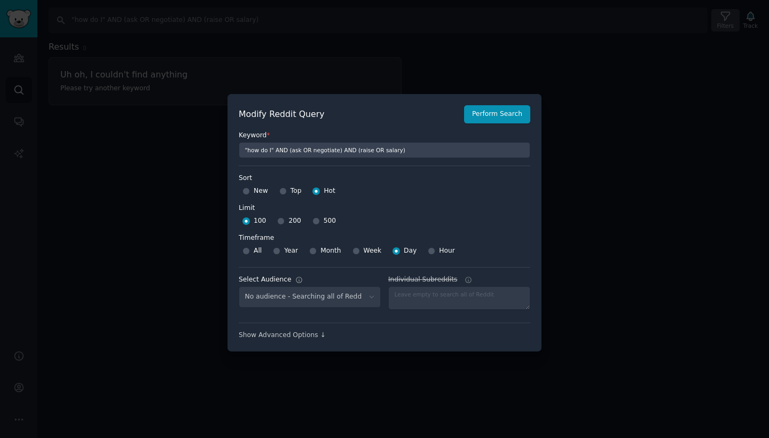
select select "07bfc6b5a1"
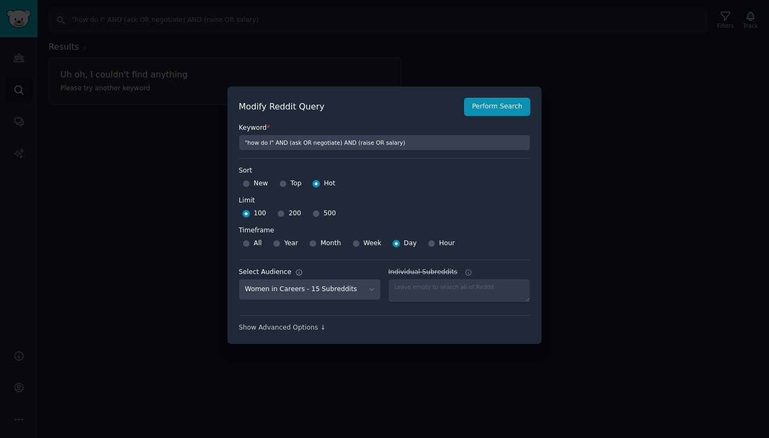
scroll to position [7, 0]
click at [283, 326] on div "Show Advanced Options ↓" at bounding box center [385, 328] width 292 height 10
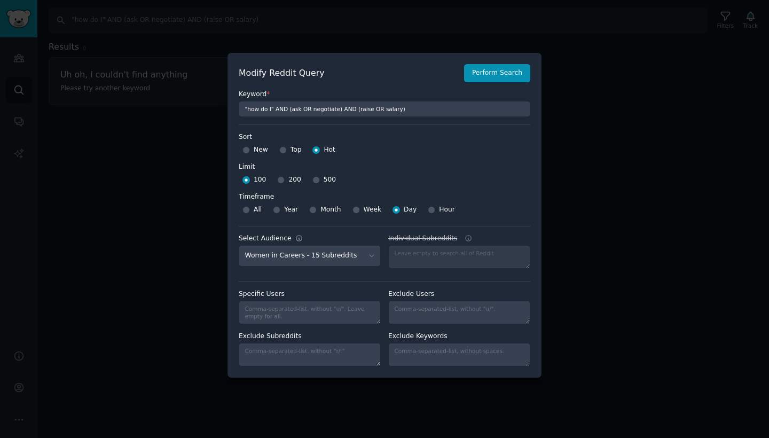
click at [355, 207] on input "Week" at bounding box center [355, 209] width 7 height 7
radio input "true"
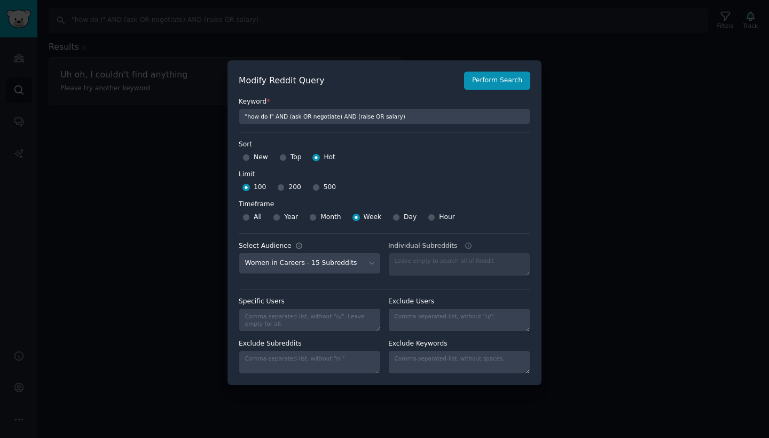
scroll to position [0, 0]
click at [488, 81] on button "Perform Search" at bounding box center [497, 81] width 66 height 18
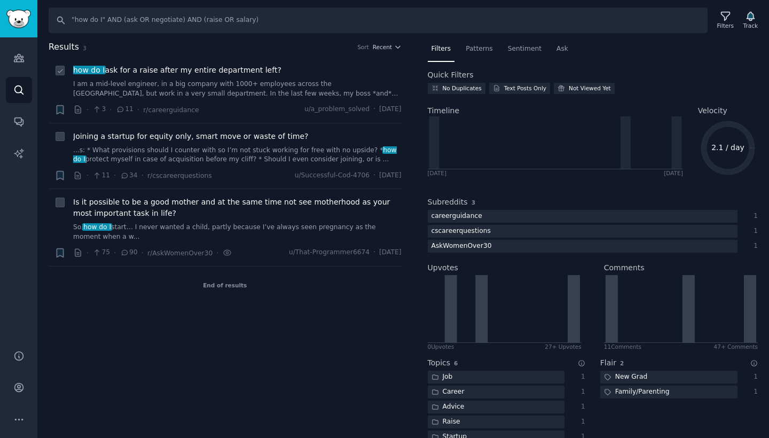
click at [239, 87] on link "I am a mid-level engineer, in a big company with 1000+ employees across the [GE…" at bounding box center [237, 89] width 328 height 19
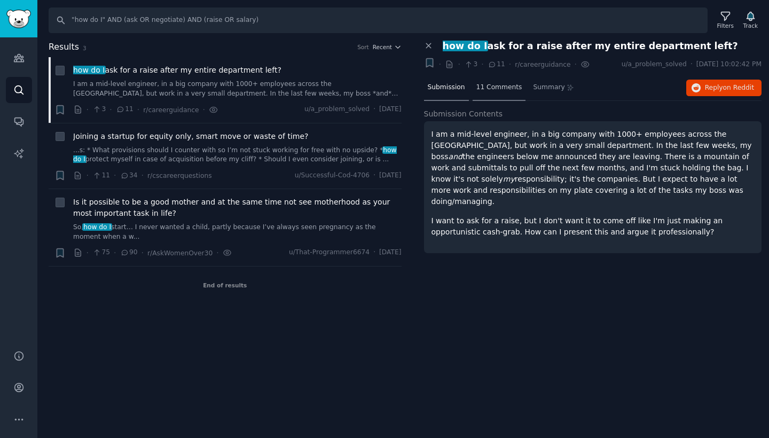
click at [496, 92] on div "11 Comments" at bounding box center [499, 88] width 53 height 26
